Goal: Task Accomplishment & Management: Use online tool/utility

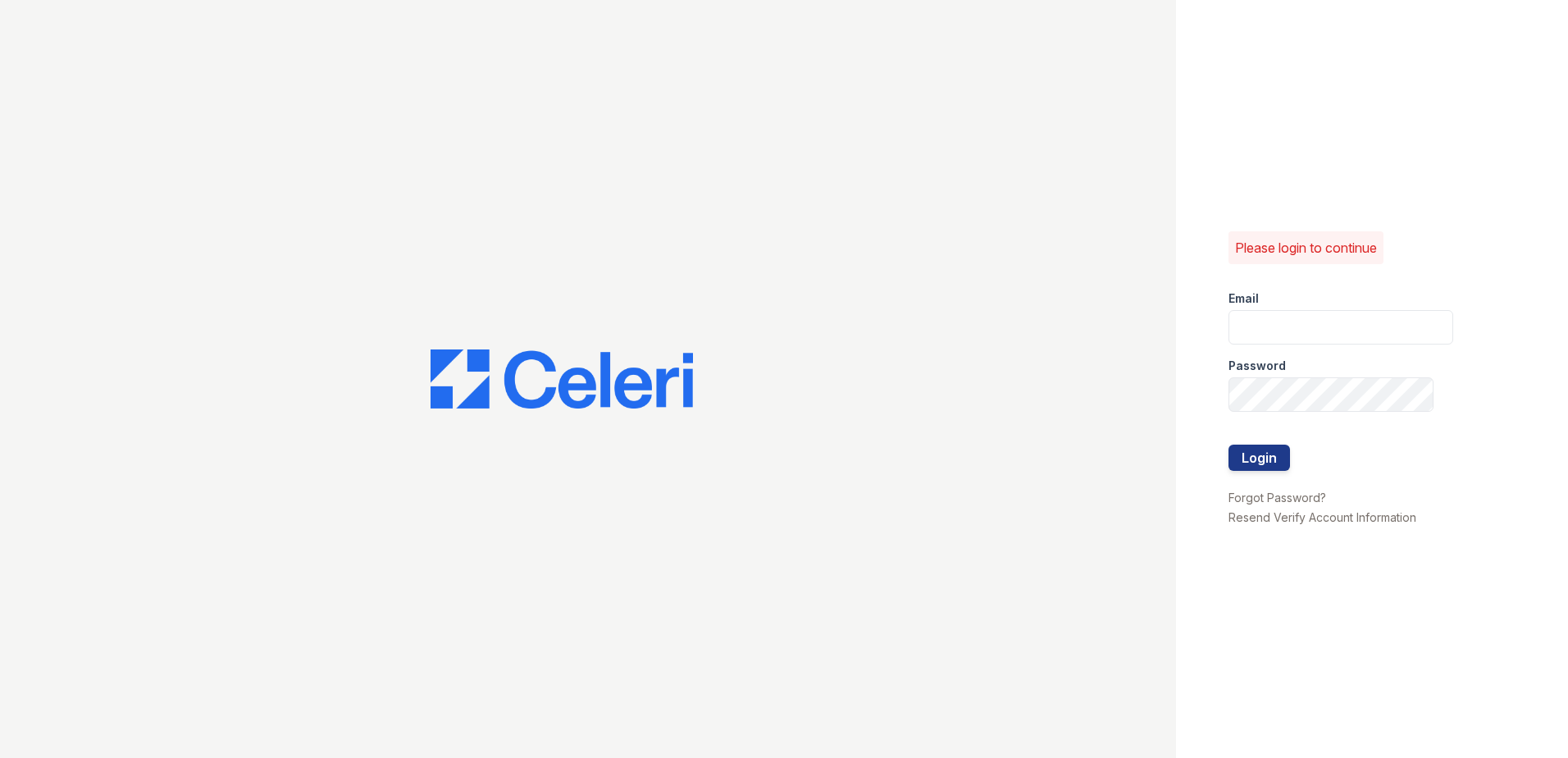
type input "[EMAIL_ADDRESS][DOMAIN_NAME]"
click at [1271, 442] on div at bounding box center [1341, 428] width 225 height 32
click at [1272, 456] on button "Login" at bounding box center [1260, 458] width 61 height 26
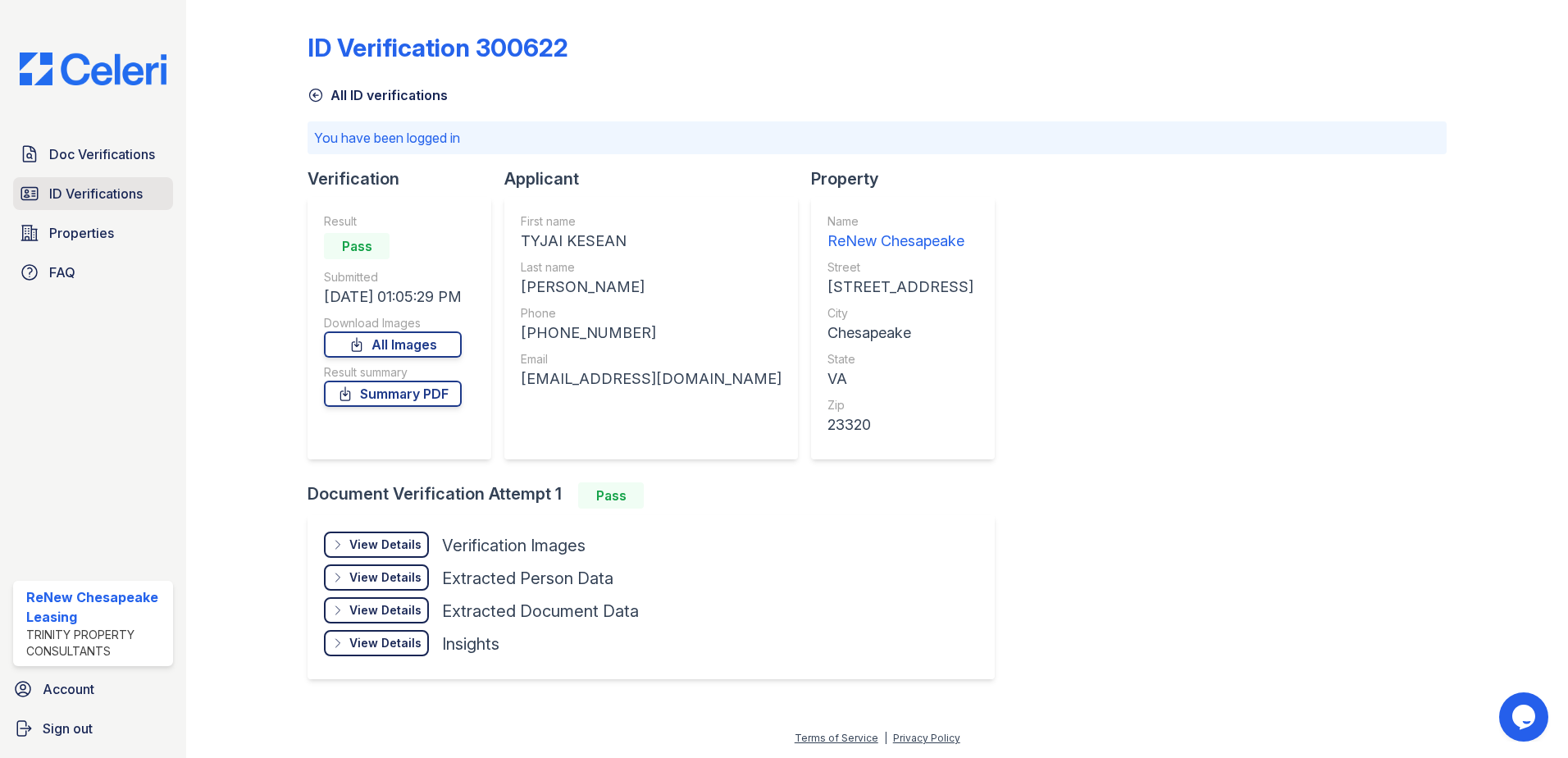
click at [107, 195] on span "ID Verifications" at bounding box center [96, 194] width 94 height 20
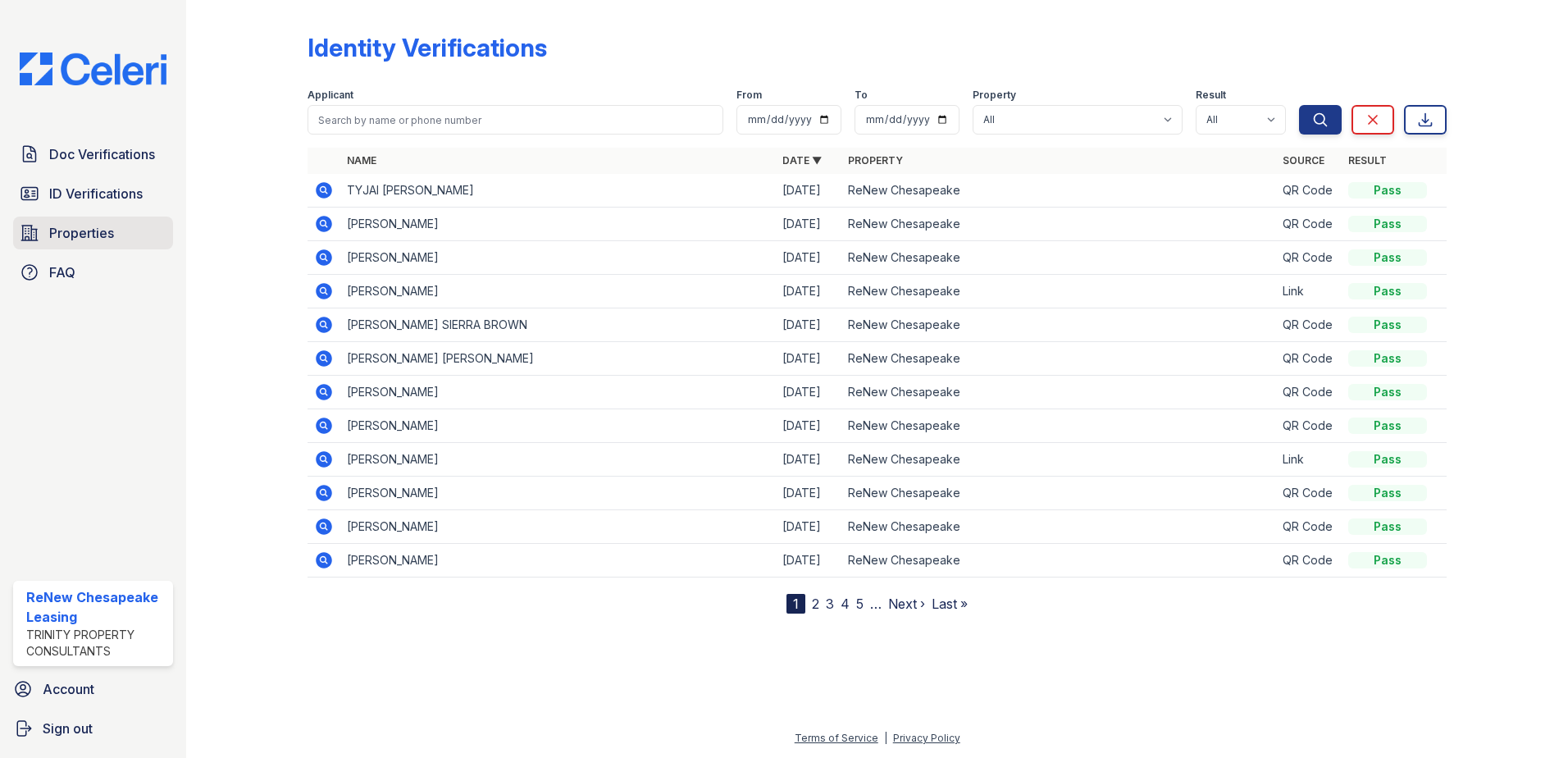
click at [114, 244] on link "Properties" at bounding box center [93, 233] width 160 height 32
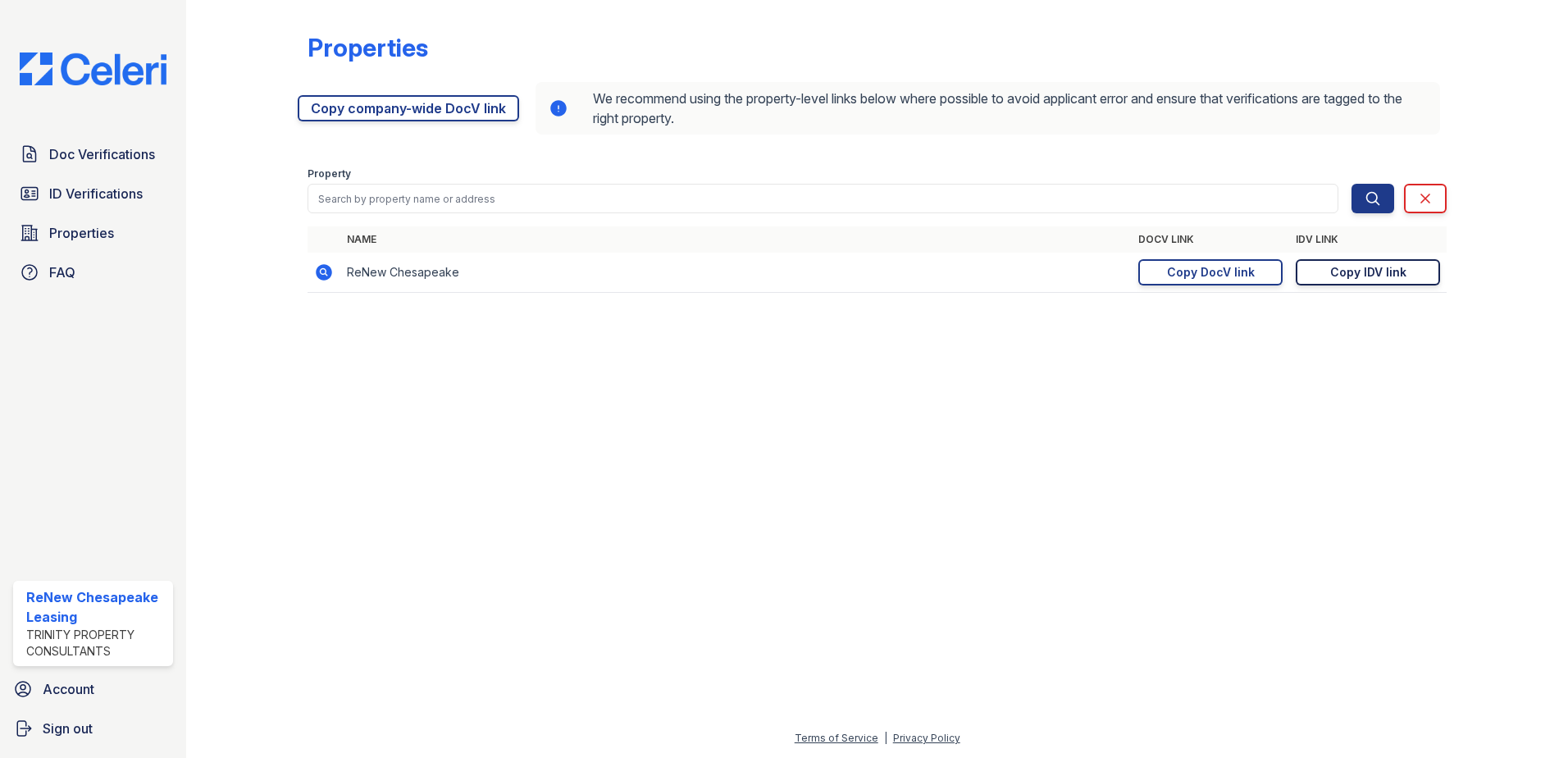
click at [1416, 272] on link "Copy IDV link Copy link" at bounding box center [1368, 272] width 144 height 26
click at [1251, 273] on div "Copy DocV link" at bounding box center [1210, 272] width 88 height 16
